Goal: Task Accomplishment & Management: Complete application form

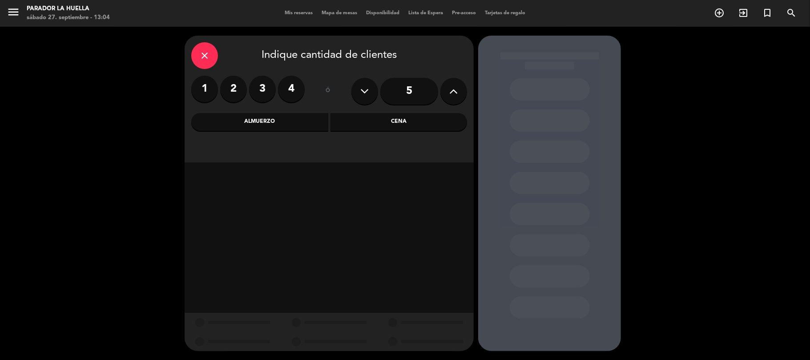
click at [295, 91] on label "4" at bounding box center [291, 89] width 27 height 27
click at [289, 91] on label "4" at bounding box center [291, 89] width 27 height 27
click at [271, 118] on div "Almuerzo" at bounding box center [259, 122] width 137 height 18
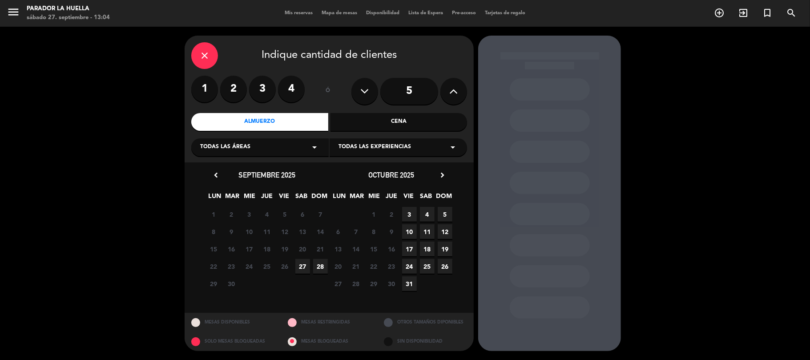
click at [289, 88] on label "4" at bounding box center [291, 89] width 27 height 27
click at [303, 266] on span "27" at bounding box center [302, 266] width 15 height 15
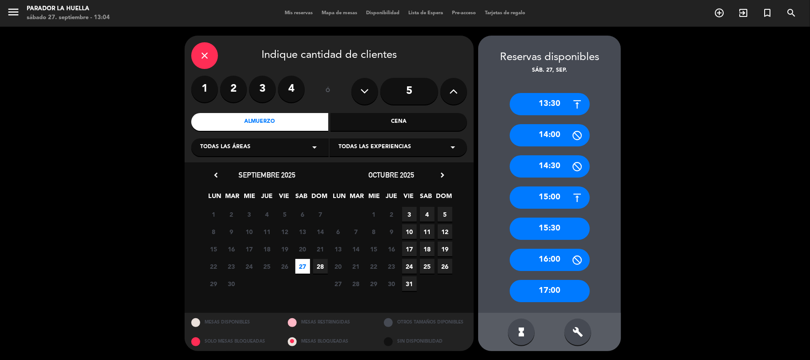
click at [557, 134] on div "14:00" at bounding box center [550, 135] width 80 height 22
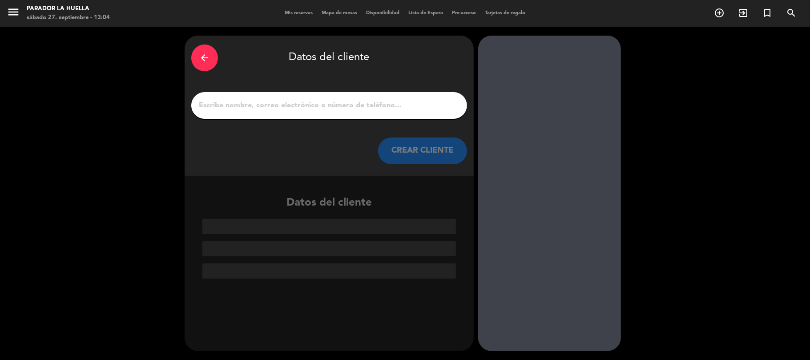
click at [290, 105] on input "1" at bounding box center [329, 105] width 263 height 12
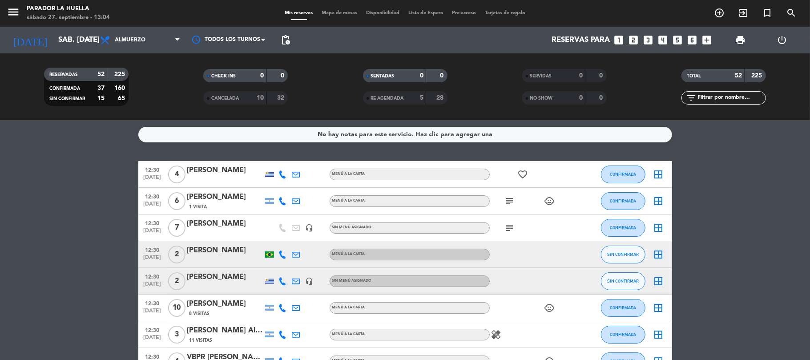
click at [660, 39] on icon "looks_4" at bounding box center [664, 40] width 12 height 12
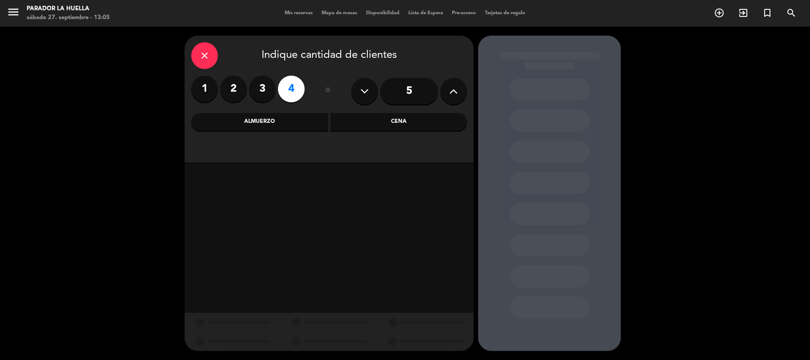
click at [288, 93] on label "4" at bounding box center [291, 89] width 27 height 27
click at [273, 127] on div "Almuerzo" at bounding box center [259, 122] width 137 height 18
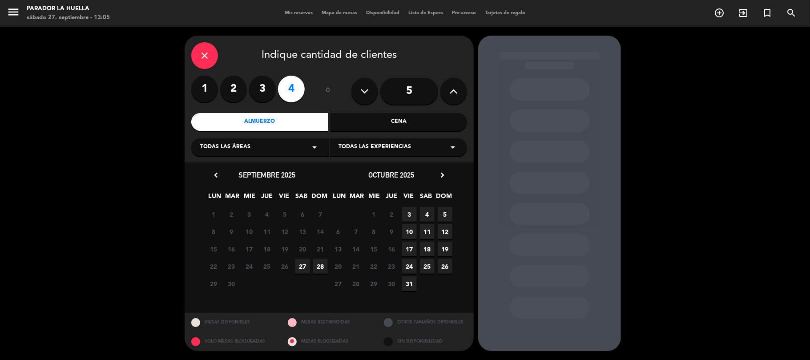
click at [303, 268] on span "27" at bounding box center [302, 266] width 15 height 15
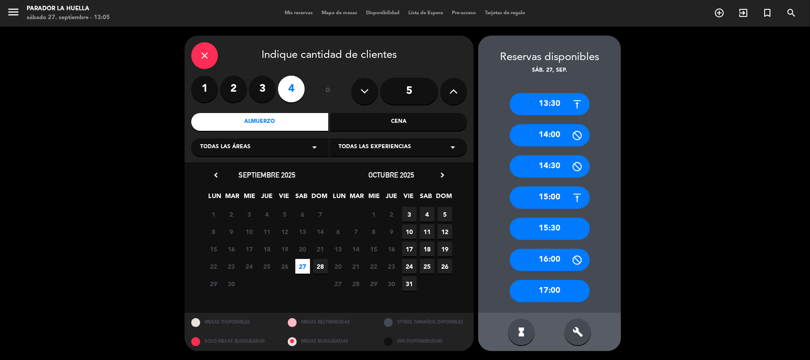
click at [556, 166] on div "14:30" at bounding box center [550, 166] width 80 height 22
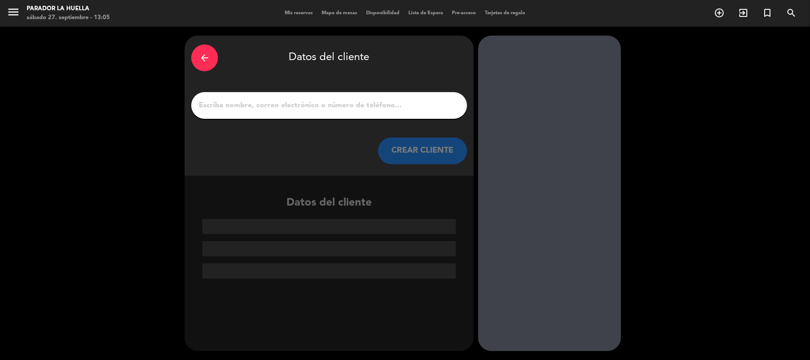
click at [351, 113] on div at bounding box center [329, 105] width 276 height 27
click at [352, 111] on input "1" at bounding box center [329, 105] width 263 height 12
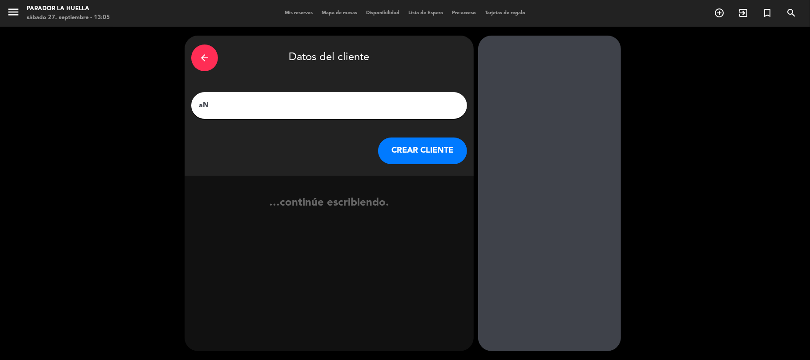
type input "a"
type input "[PERSON_NAME]"
click at [426, 148] on button "CREAR CLIENTE" at bounding box center [422, 151] width 89 height 27
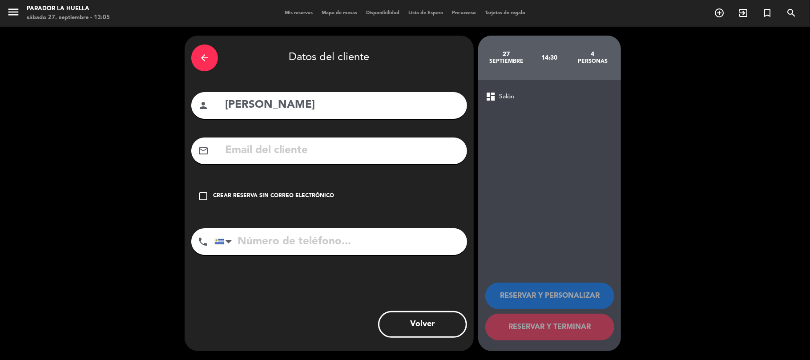
click at [200, 196] on icon "check_box_outline_blank" at bounding box center [203, 196] width 11 height 11
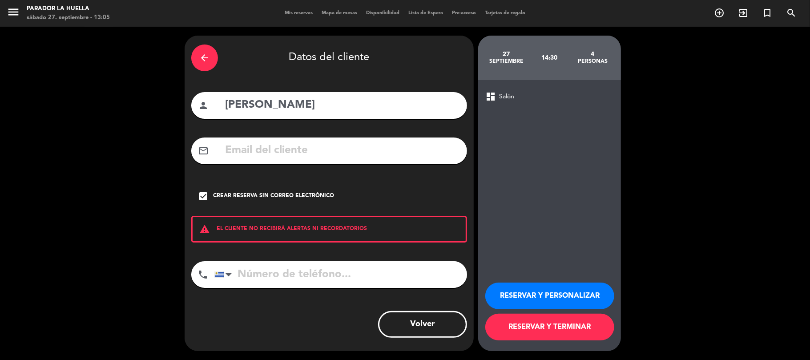
click at [536, 297] on button "RESERVAR Y PERSONALIZAR" at bounding box center [550, 296] width 129 height 27
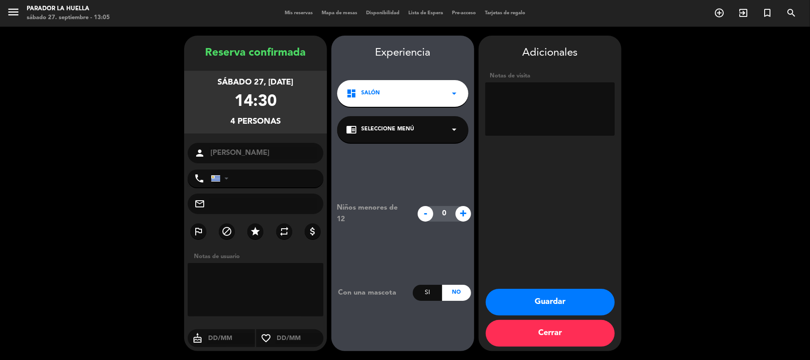
click at [517, 101] on textarea at bounding box center [550, 108] width 129 height 53
type textarea "x [PERSON_NAME] *** M vienen 14:15"
click at [529, 301] on button "Guardar" at bounding box center [550, 302] width 129 height 27
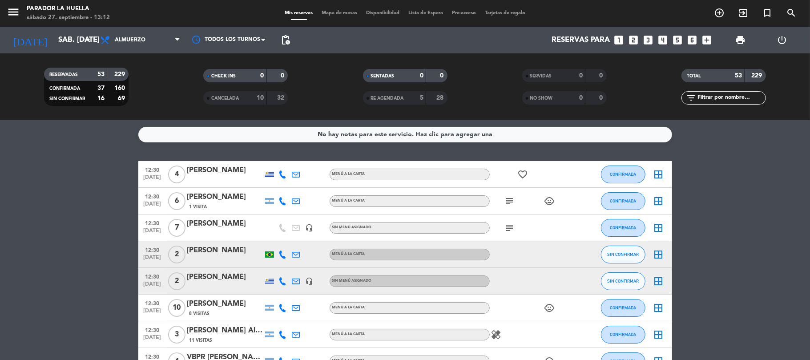
click at [634, 38] on icon "looks_two" at bounding box center [634, 40] width 12 height 12
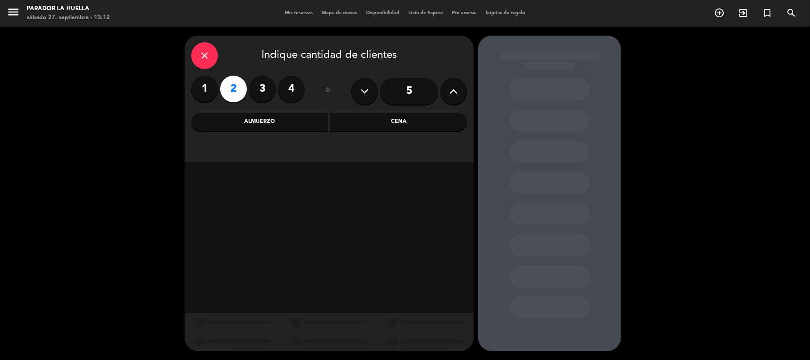
click at [257, 122] on div "Almuerzo" at bounding box center [259, 122] width 137 height 18
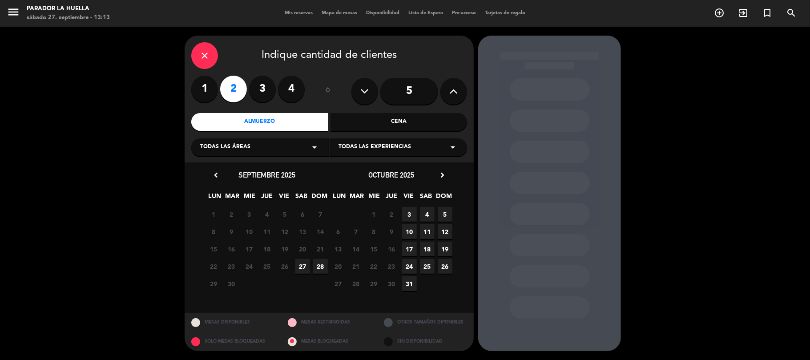
click at [305, 264] on span "27" at bounding box center [302, 266] width 15 height 15
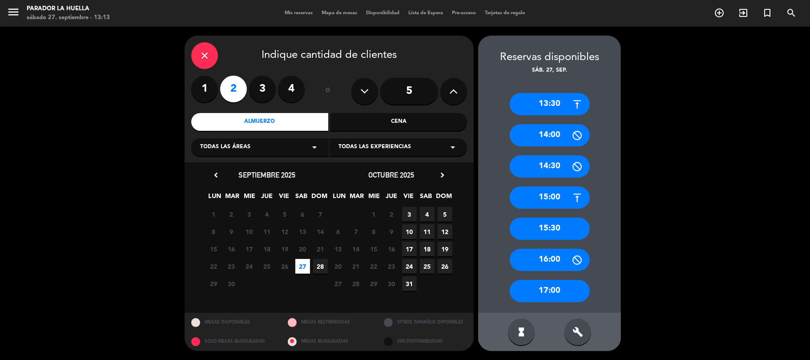
click at [549, 262] on div "16:00" at bounding box center [550, 260] width 80 height 22
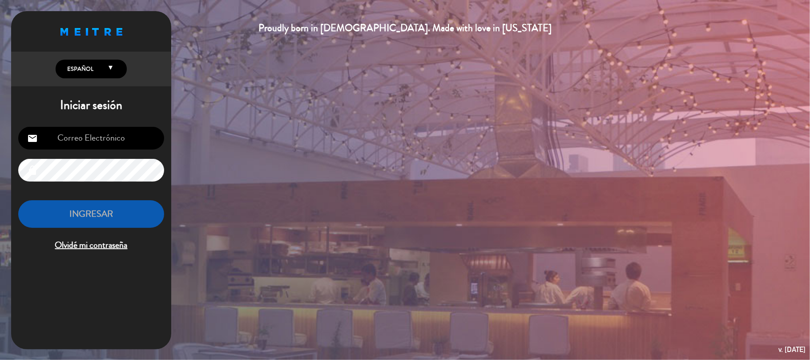
type input "[EMAIL_ADDRESS][DOMAIN_NAME]"
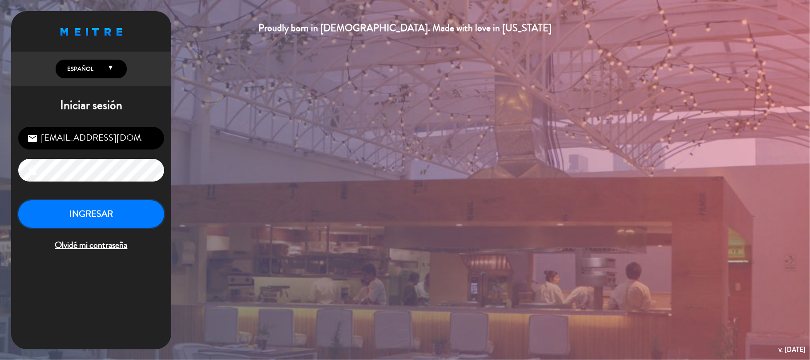
click at [84, 220] on button "INGRESAR" at bounding box center [91, 214] width 146 height 28
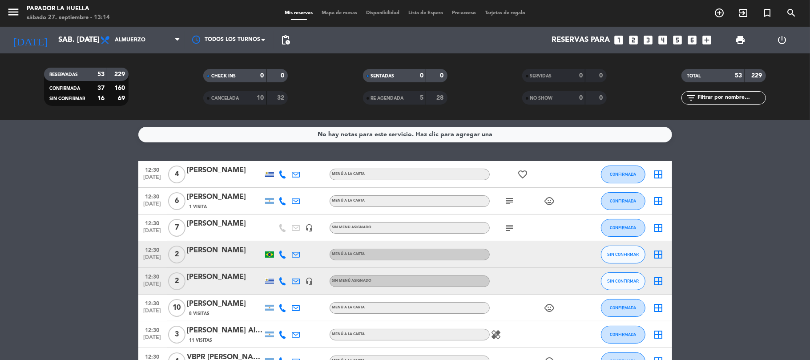
click at [636, 40] on icon "looks_two" at bounding box center [634, 40] width 12 height 12
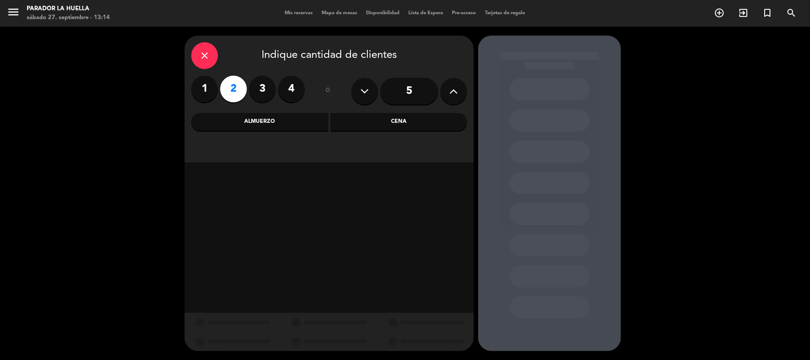
click at [247, 125] on div "Almuerzo" at bounding box center [259, 122] width 137 height 18
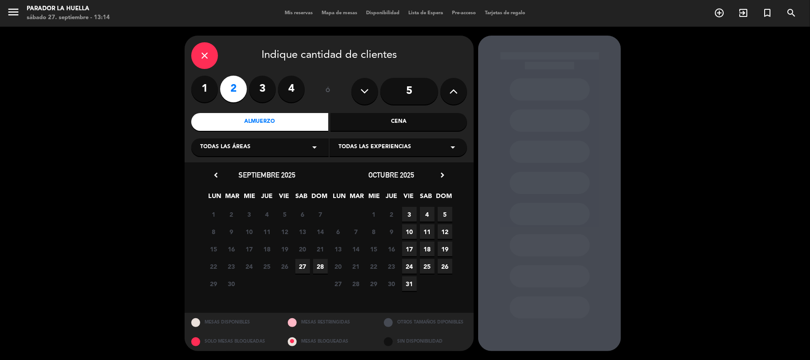
click at [304, 267] on span "27" at bounding box center [302, 266] width 15 height 15
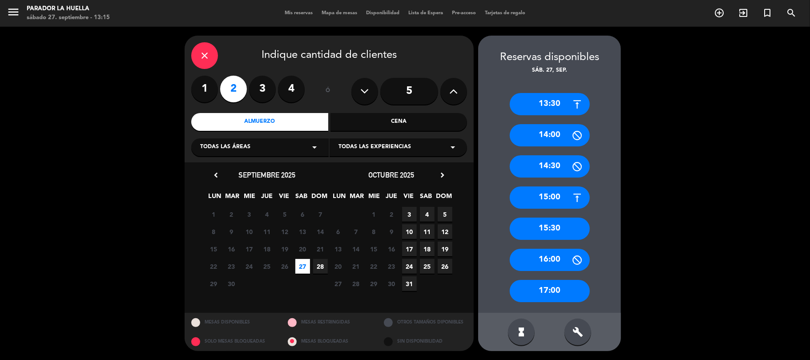
click at [561, 257] on div "16:00" at bounding box center [550, 260] width 80 height 22
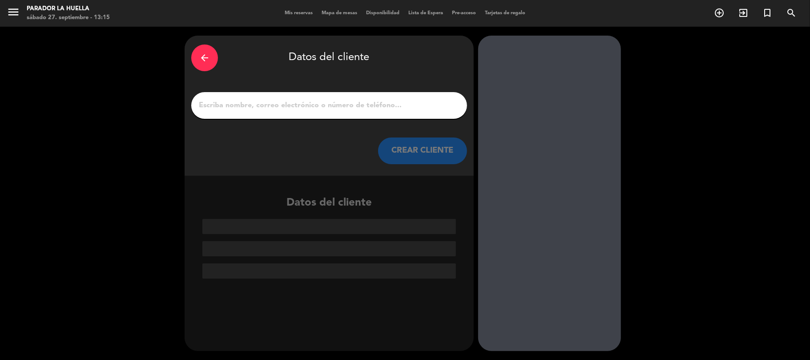
click at [275, 105] on input "1" at bounding box center [329, 105] width 263 height 12
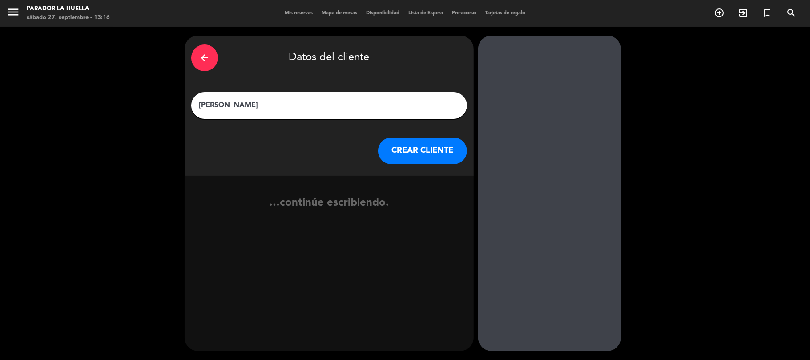
type input "[PERSON_NAME]"
click at [412, 150] on button "CREAR CLIENTE" at bounding box center [422, 151] width 89 height 27
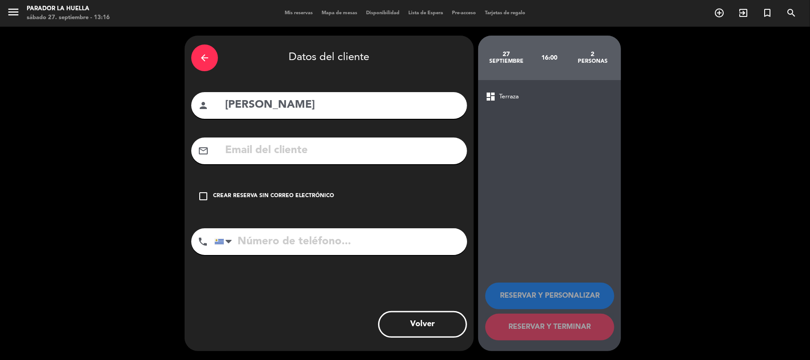
click at [299, 156] on input "text" at bounding box center [342, 151] width 236 height 18
type input "f"
click at [207, 197] on icon "check_box_outline_blank" at bounding box center [203, 196] width 11 height 11
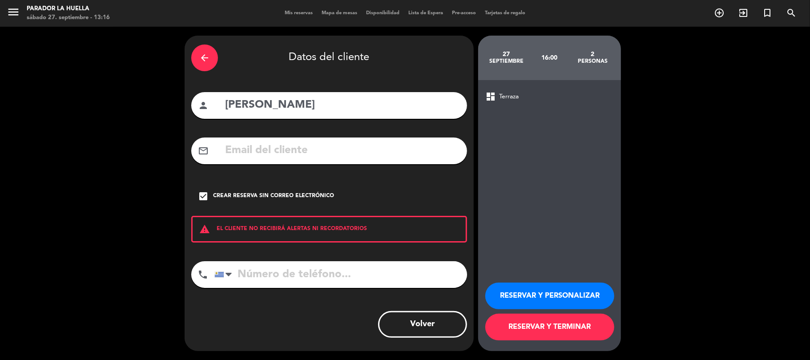
click at [547, 295] on button "RESERVAR Y PERSONALIZAR" at bounding box center [550, 296] width 129 height 27
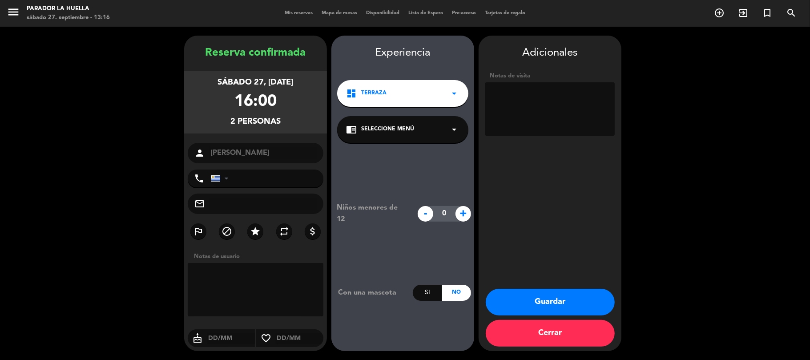
click at [540, 101] on textarea at bounding box center [550, 108] width 129 height 53
type textarea "[PERSON_NAME] M"
click at [551, 302] on button "Guardar" at bounding box center [550, 302] width 129 height 27
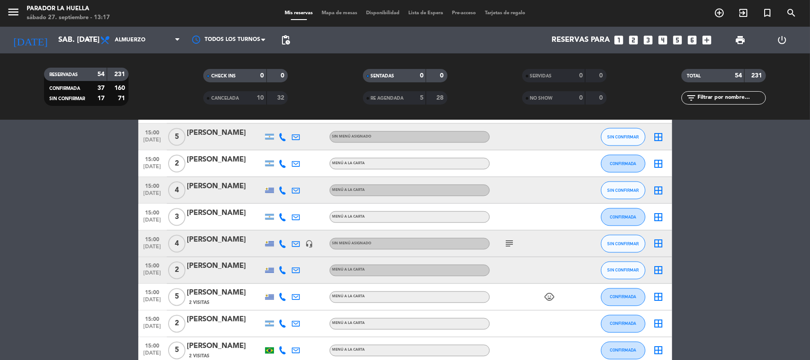
scroll to position [1374, 0]
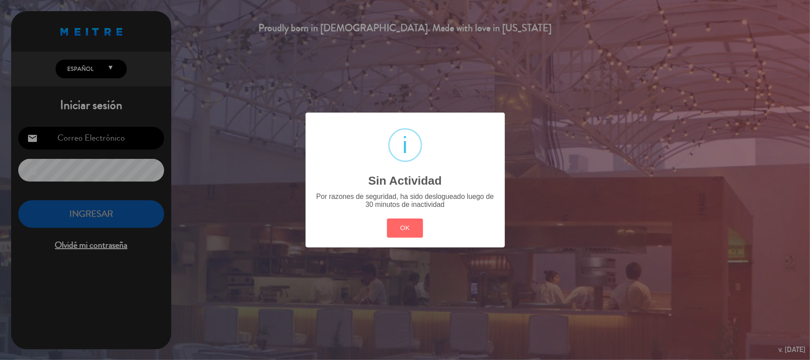
type input "[EMAIL_ADDRESS][DOMAIN_NAME]"
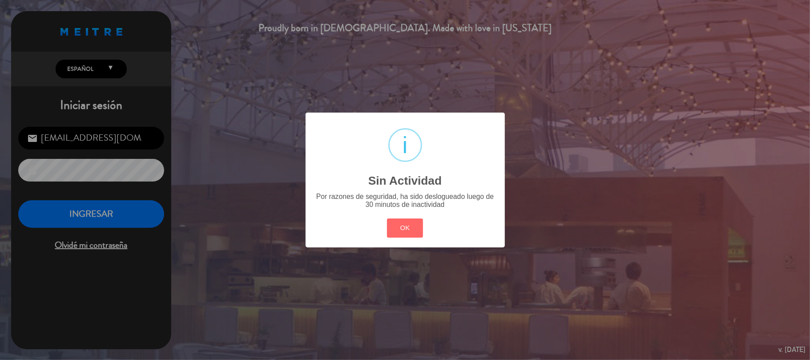
click at [406, 238] on div "OK Cancel" at bounding box center [405, 227] width 40 height 23
click at [408, 230] on button "OK" at bounding box center [405, 227] width 36 height 19
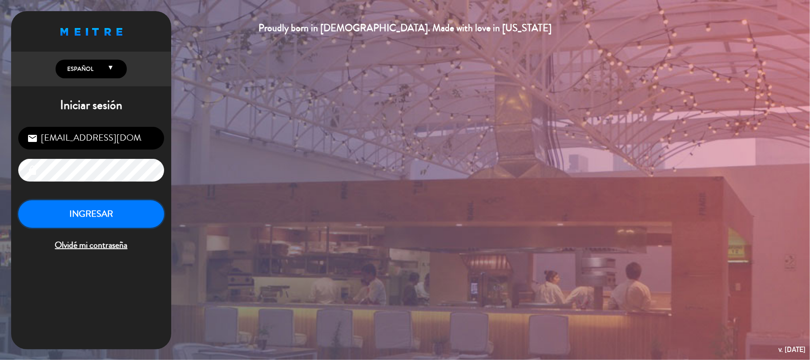
click at [93, 214] on button "INGRESAR" at bounding box center [91, 214] width 146 height 28
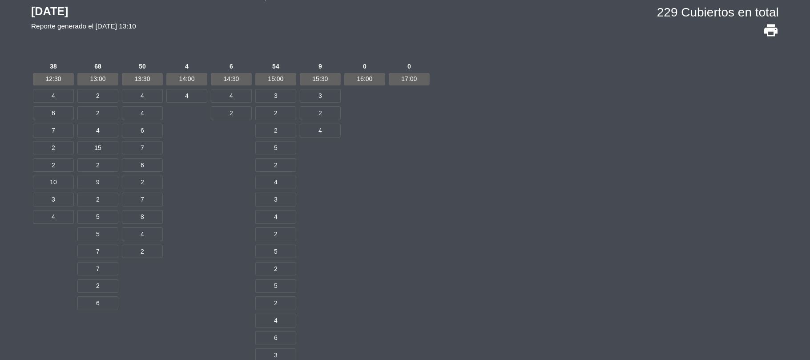
scroll to position [54, 0]
